Goal: Find specific page/section: Find specific page/section

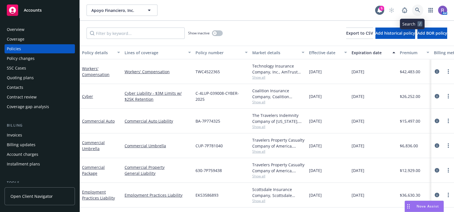
click at [415, 11] on icon at bounding box center [417, 10] width 5 height 5
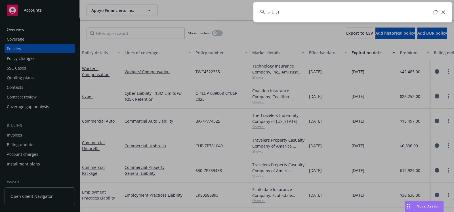
type input "elb US"
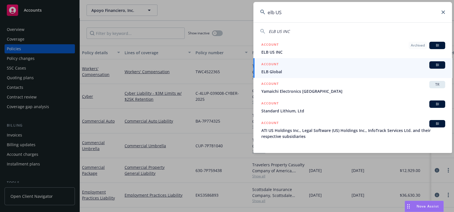
click at [300, 66] on div "ACCOUNT BI" at bounding box center [353, 64] width 184 height 7
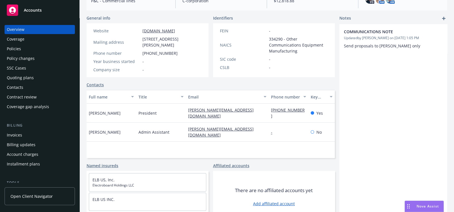
scroll to position [80, 0]
click at [300, 79] on div "General info Website [DOMAIN_NAME] Mailing address [STREET_ADDRESS][PERSON_NAME…" at bounding box center [210, 119] width 248 height 208
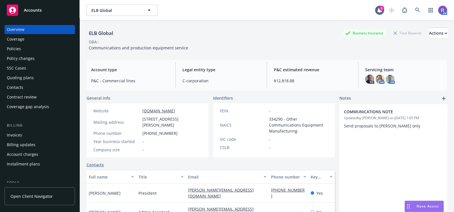
click at [32, 54] on div "Policy changes" at bounding box center [21, 58] width 28 height 9
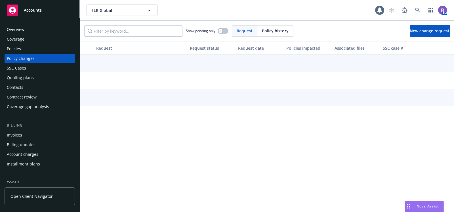
click at [20, 48] on div "Policies" at bounding box center [14, 48] width 14 height 9
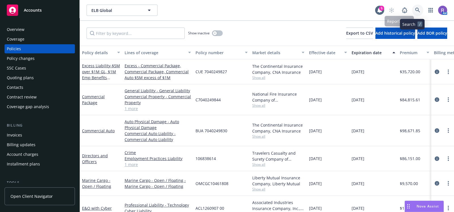
click at [415, 12] on icon at bounding box center [417, 10] width 5 height 5
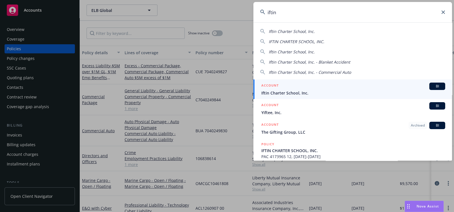
type input "iftin"
click at [307, 84] on div "ACCOUNT BI" at bounding box center [353, 85] width 184 height 7
